Goal: Navigation & Orientation: Go to known website

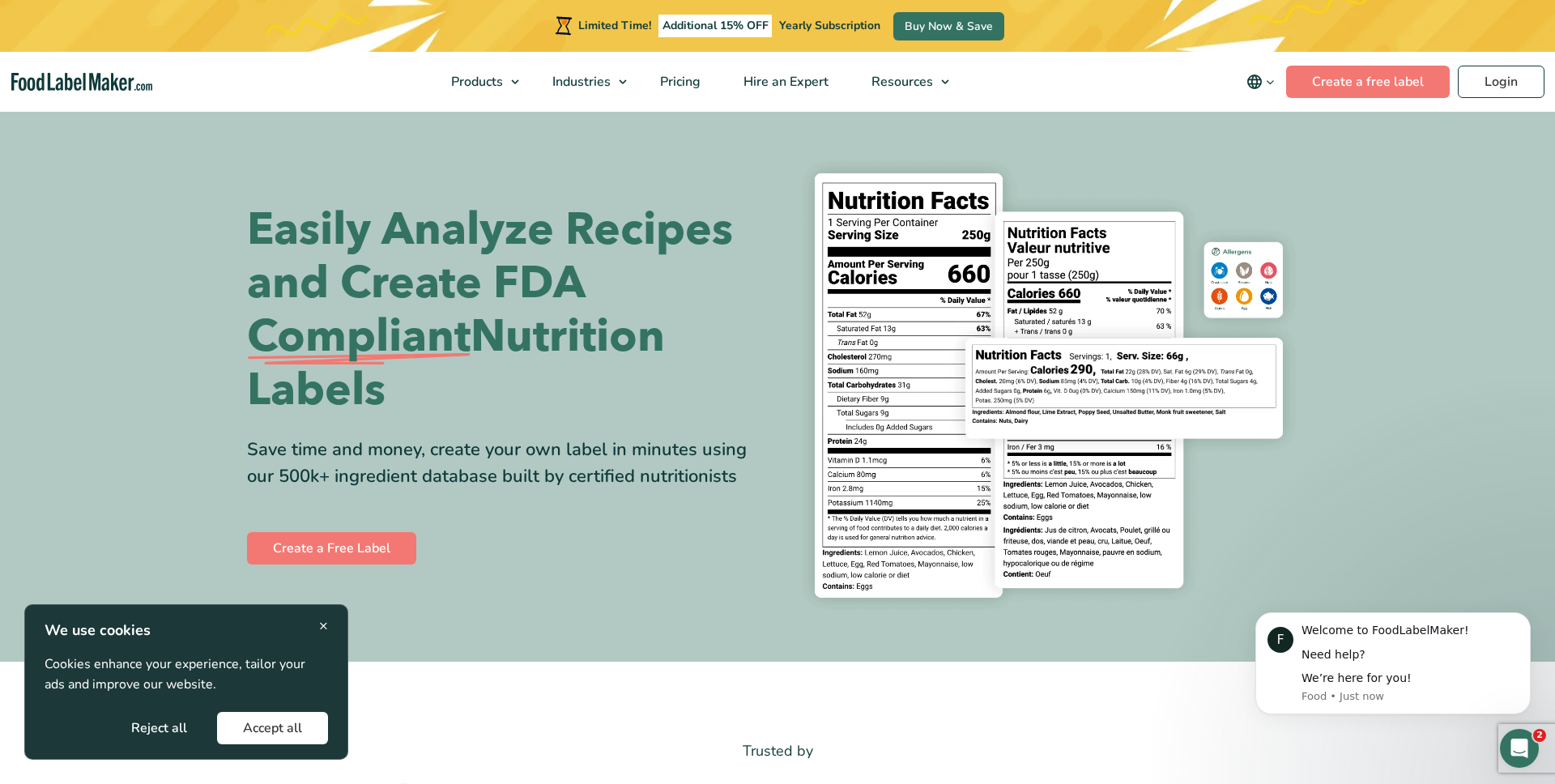
click at [323, 617] on span "×" at bounding box center [323, 625] width 9 height 22
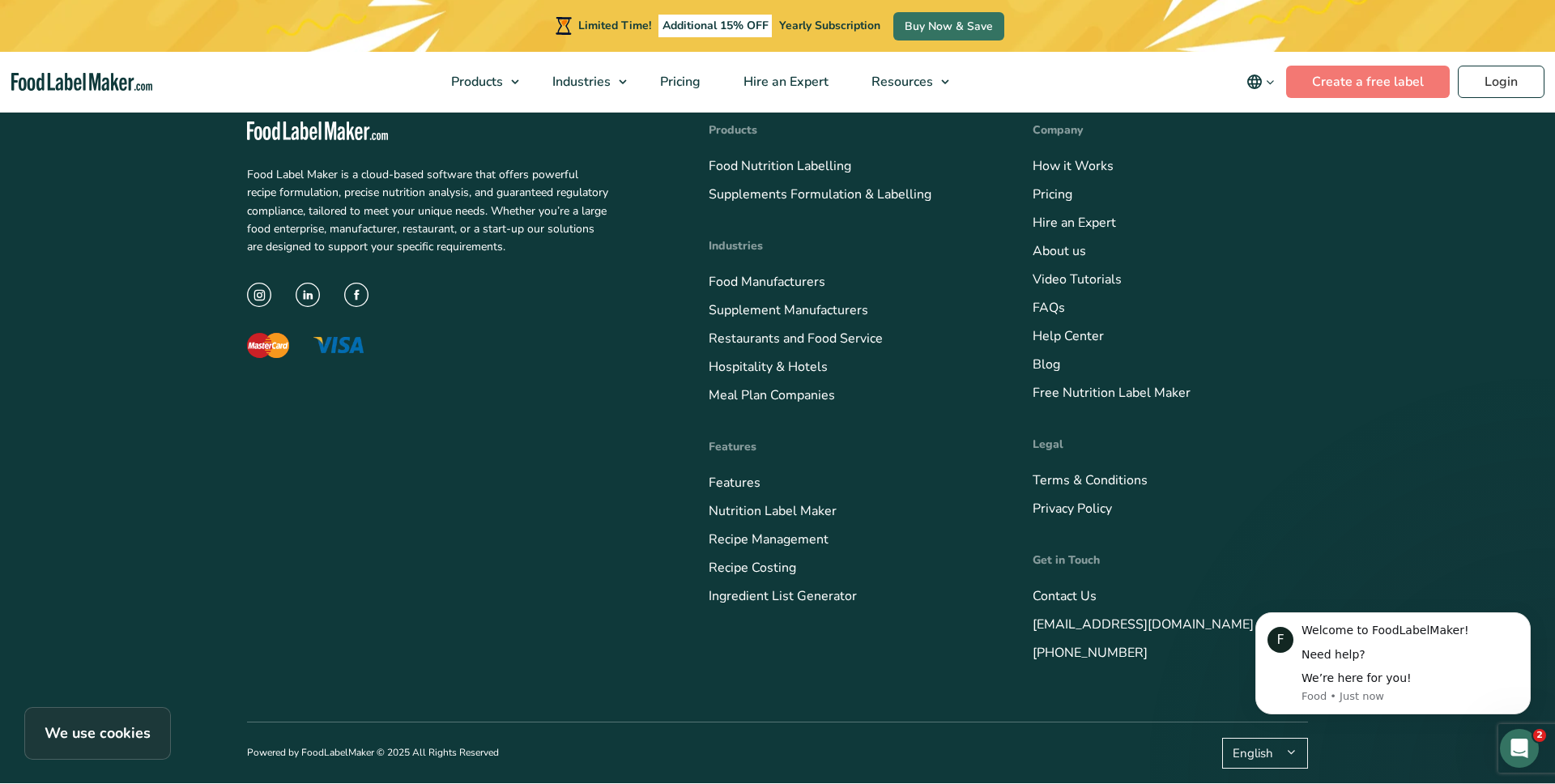
scroll to position [6608, 0]
click at [315, 291] on img at bounding box center [308, 295] width 24 height 24
click at [1484, 88] on link "Login" at bounding box center [1501, 82] width 86 height 33
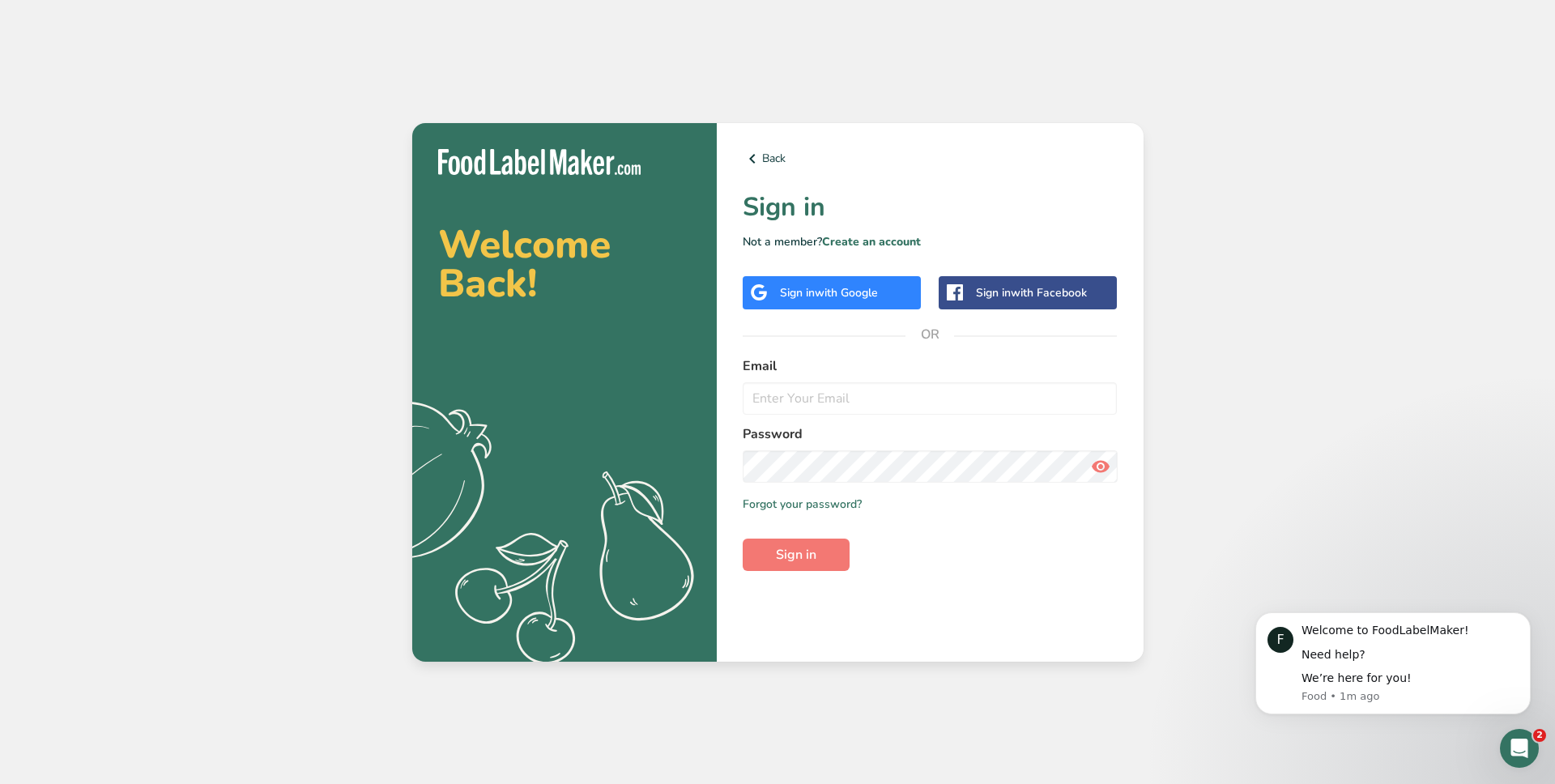
click at [306, 215] on div "Welcome Back! .a{fill:#f5f3ed;} Back Sign in Not a member? Create an account Si…" at bounding box center [778, 392] width 1555 height 784
drag, startPoint x: 488, startPoint y: 215, endPoint x: 435, endPoint y: 202, distance: 54.6
click at [485, 215] on div "Welcome Back! .a{fill:#f5f3ed;}" at bounding box center [564, 392] width 304 height 538
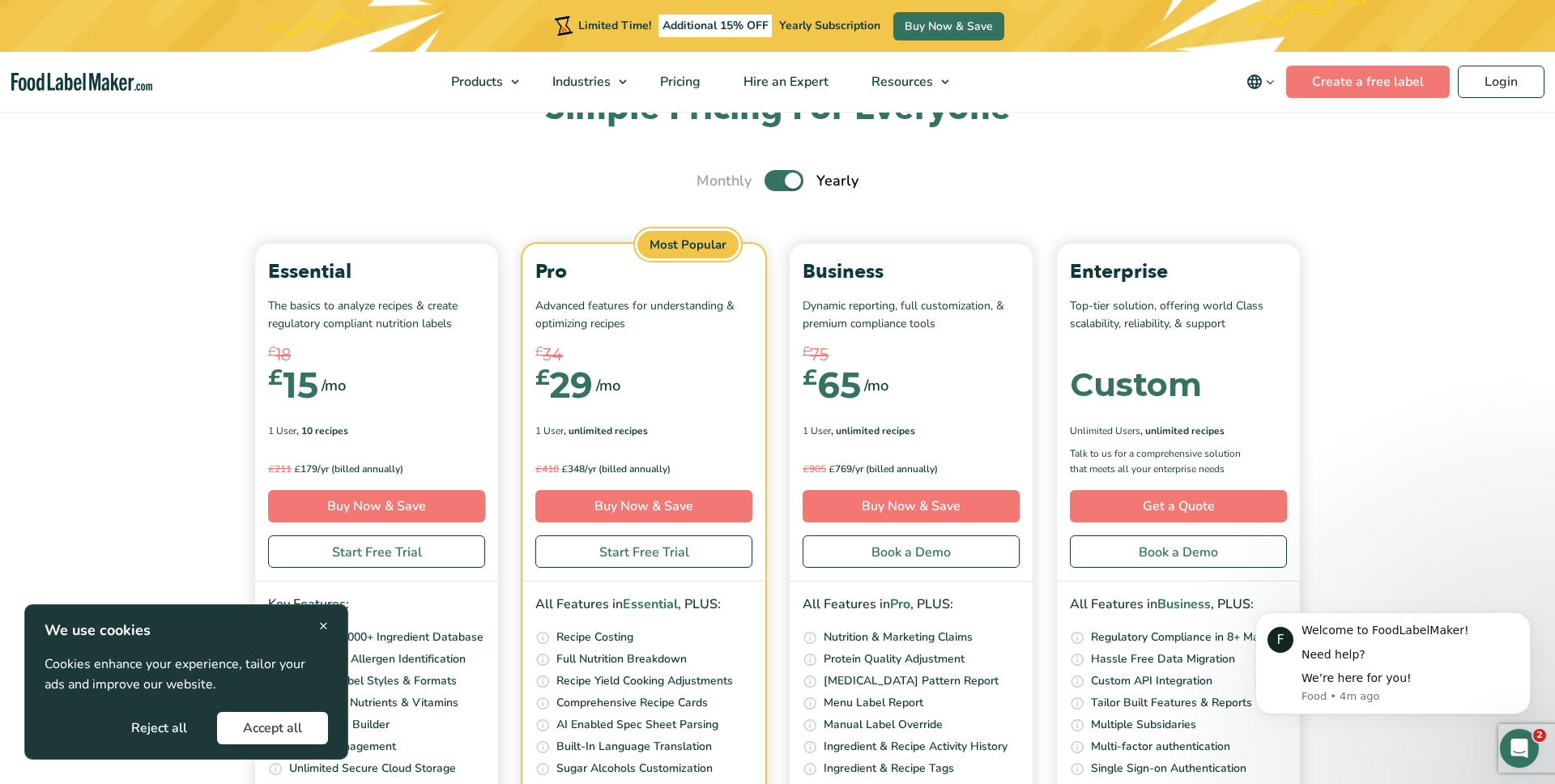
click at [320, 632] on span "×" at bounding box center [323, 625] width 9 height 22
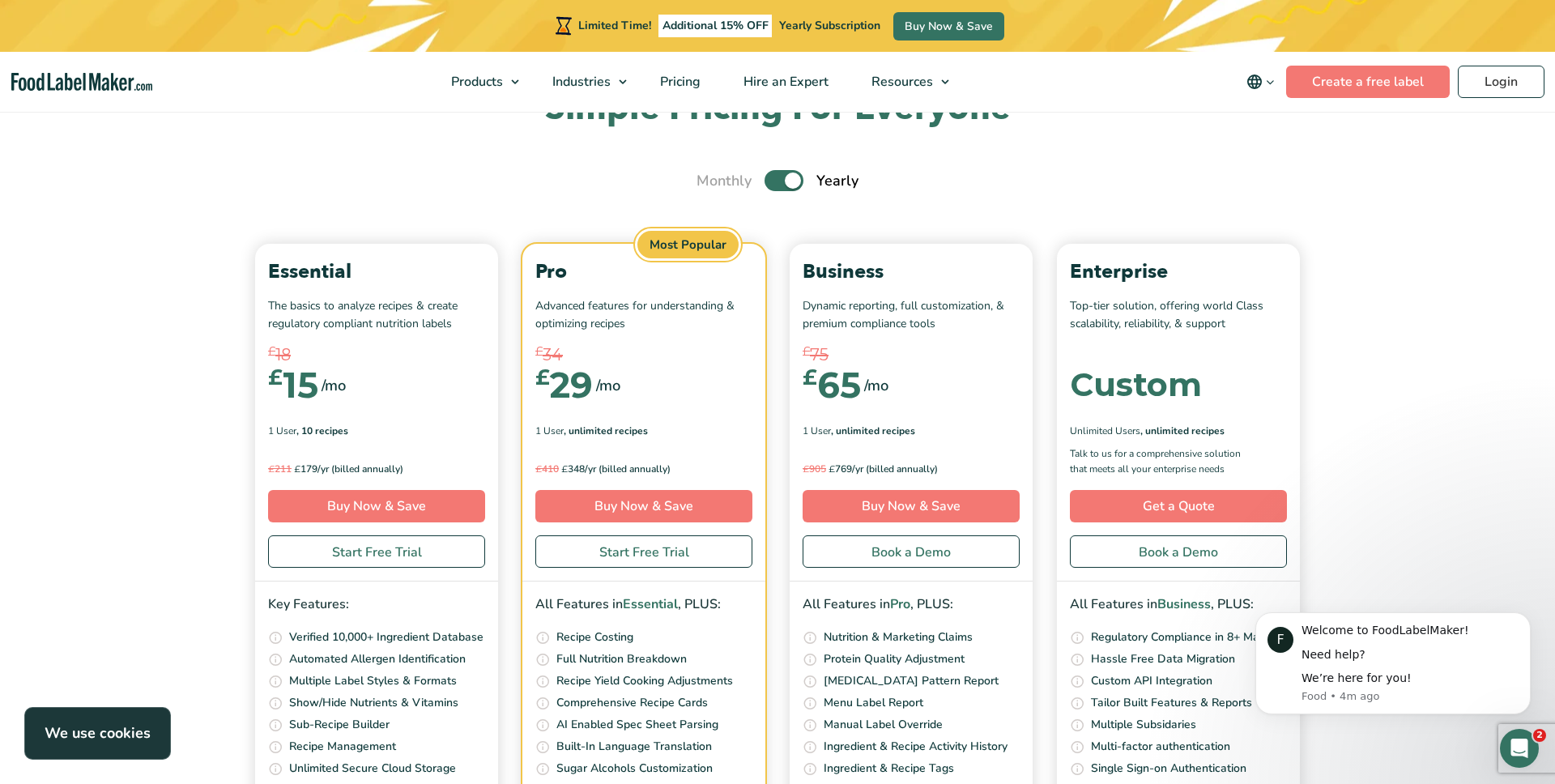
click at [104, 84] on img "main navigation" at bounding box center [82, 82] width 141 height 19
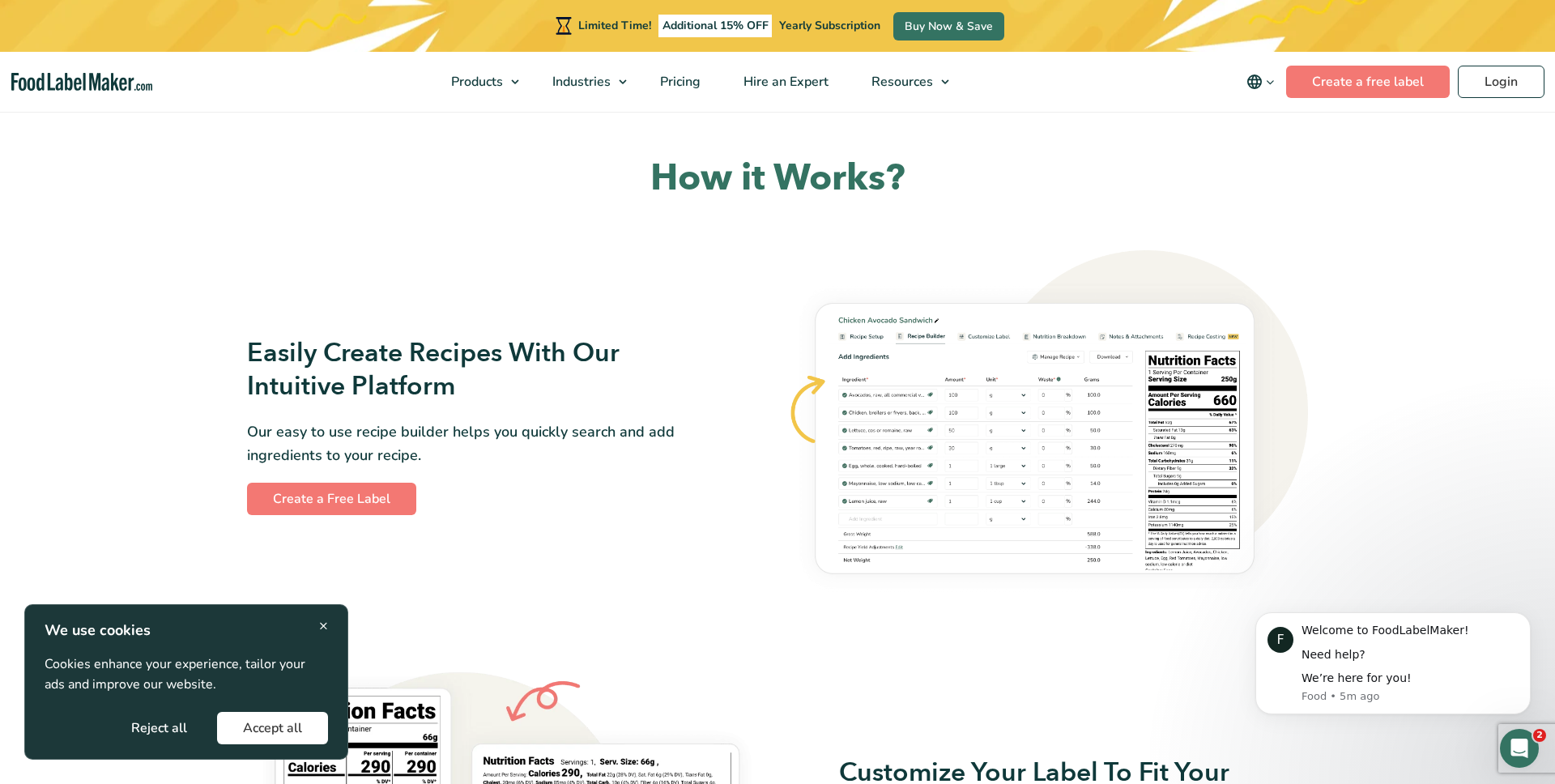
click at [324, 634] on span "×" at bounding box center [323, 625] width 9 height 22
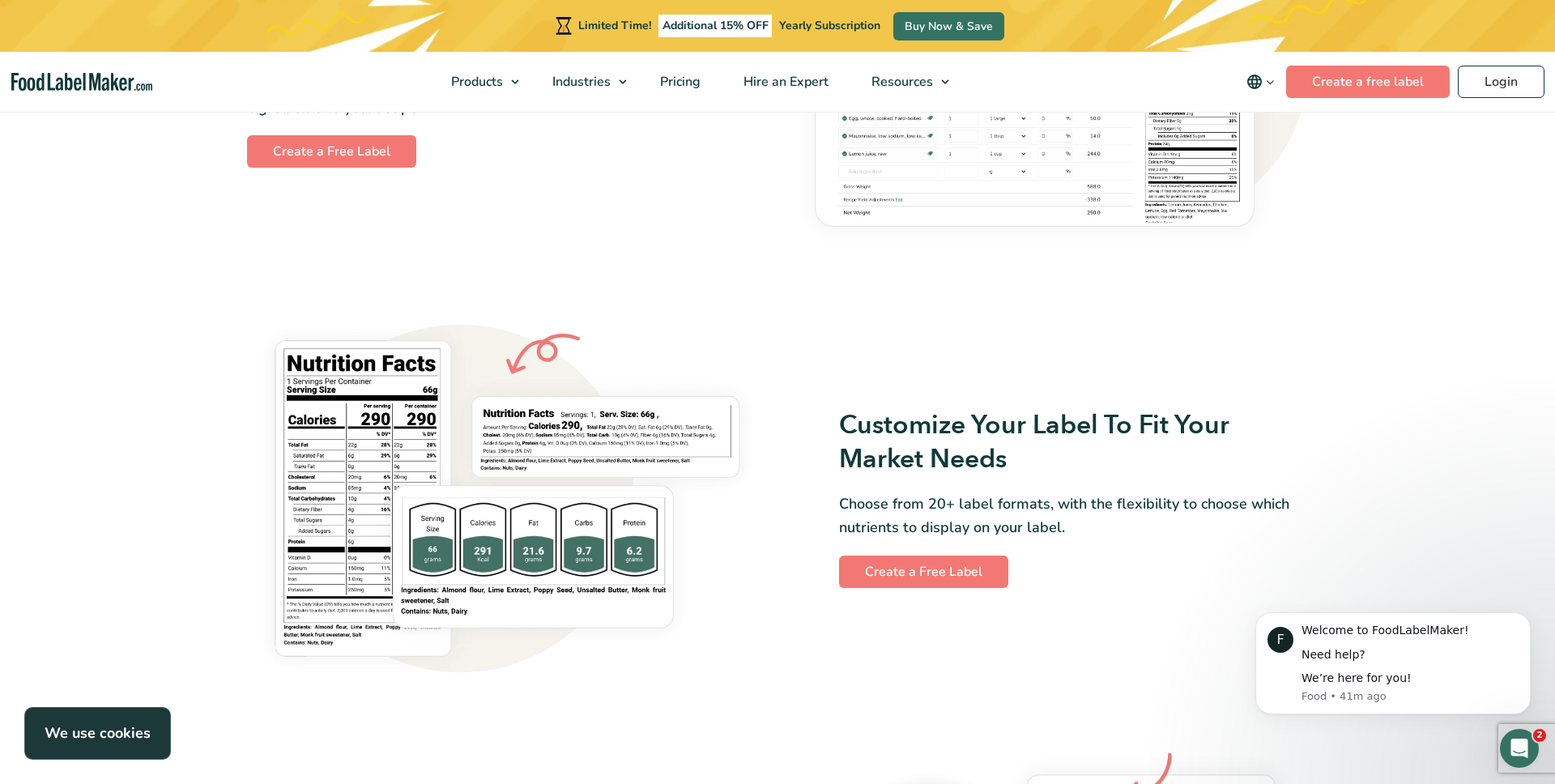
scroll to position [1140, 0]
